Goal: Navigation & Orientation: Go to known website

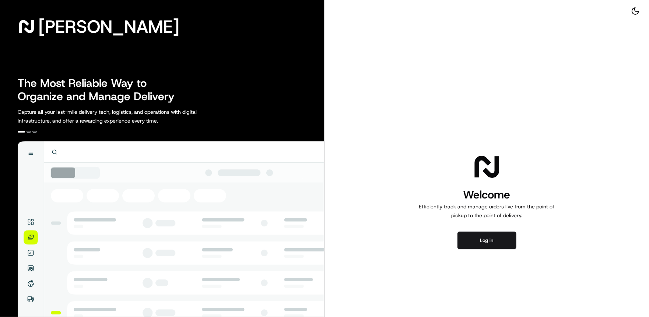
click at [171, 60] on div "[PERSON_NAME] The Most Reliable Way to Organize and Manage Delivery Capture all…" at bounding box center [162, 200] width 325 height 401
click at [498, 244] on button "Log in" at bounding box center [486, 241] width 59 height 18
